Goal: Information Seeking & Learning: Check status

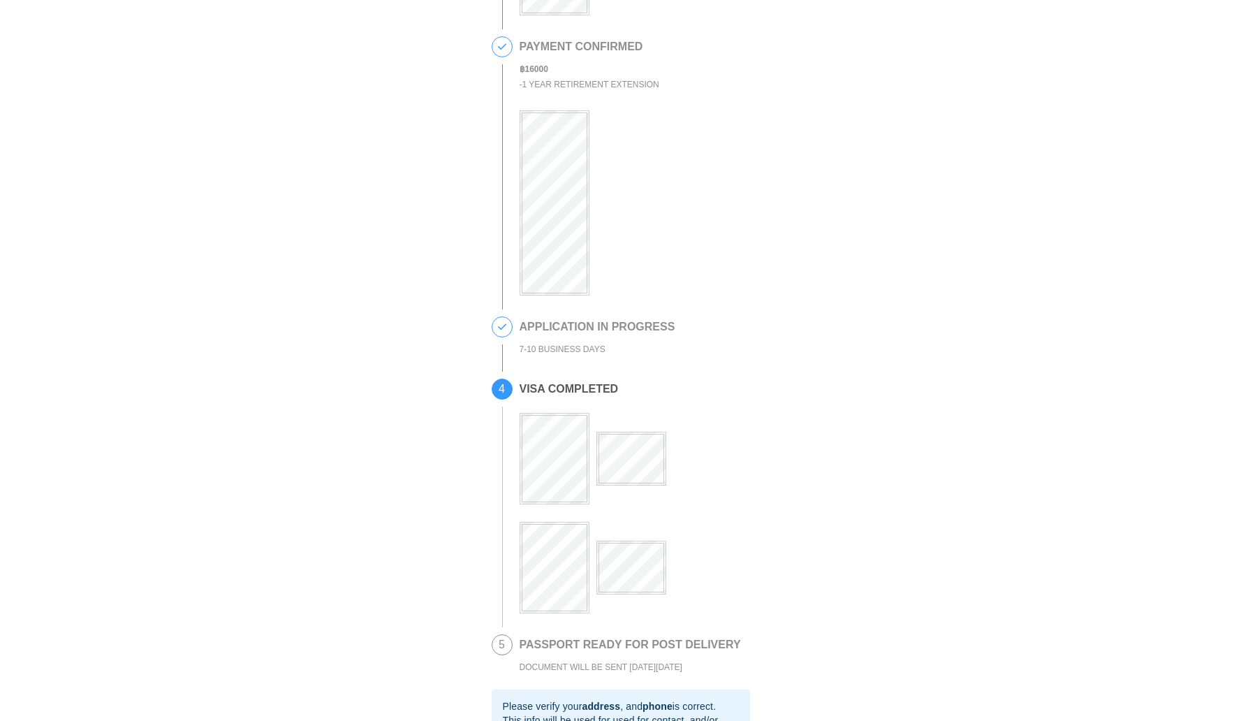
scroll to position [108, 0]
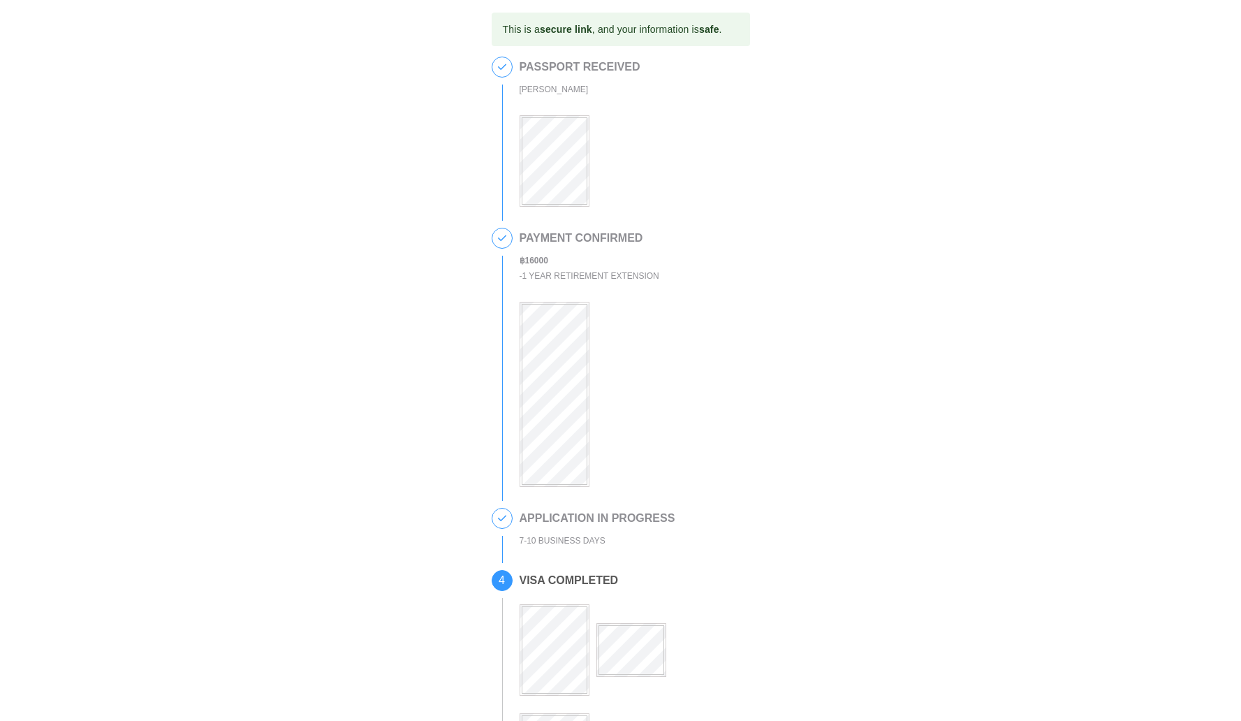
scroll to position [490, 0]
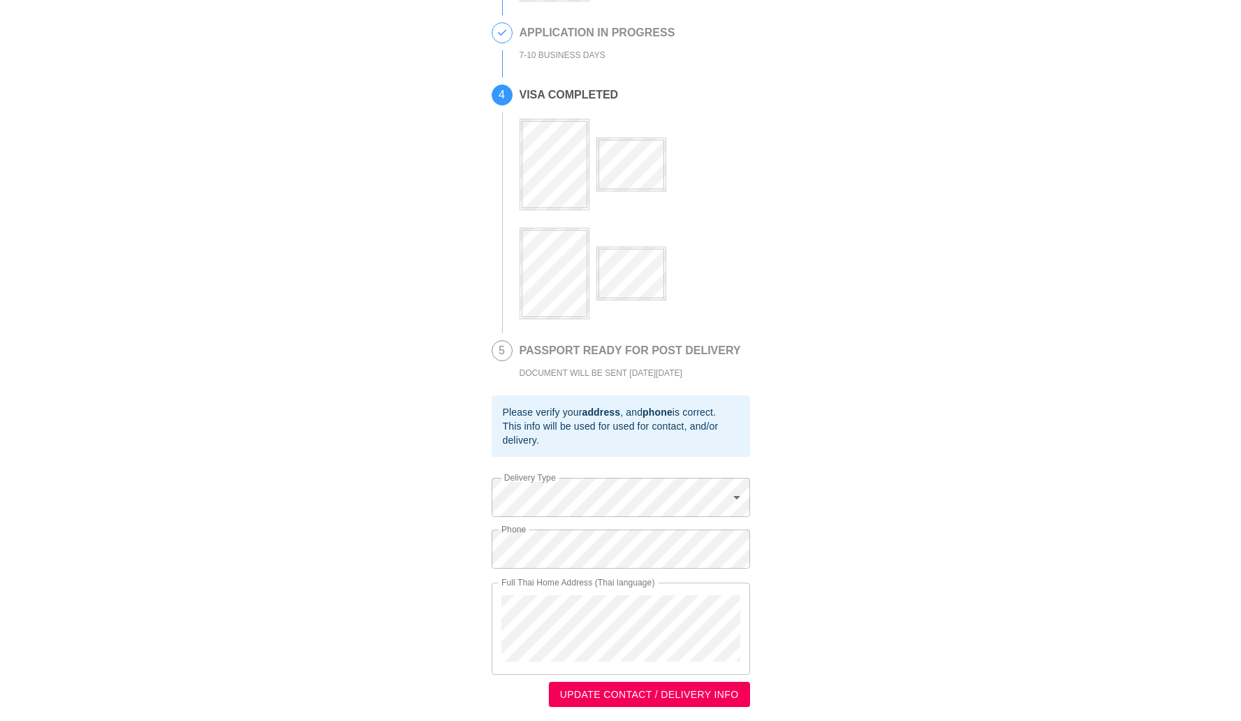
click at [819, 244] on div "This is a secure link , and your information is safe . 1 PASSPORT RECEIVED SEUN…" at bounding box center [620, 117] width 1213 height 1180
